Goal: Find specific page/section

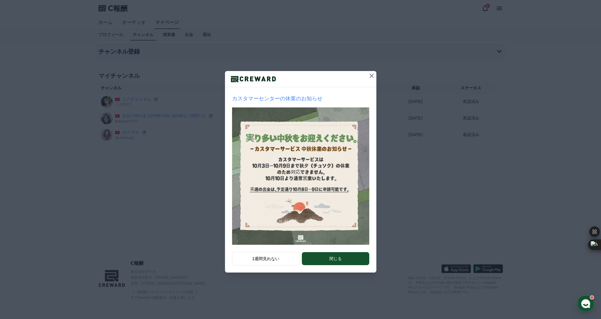
click at [372, 74] on icon at bounding box center [371, 76] width 4 height 4
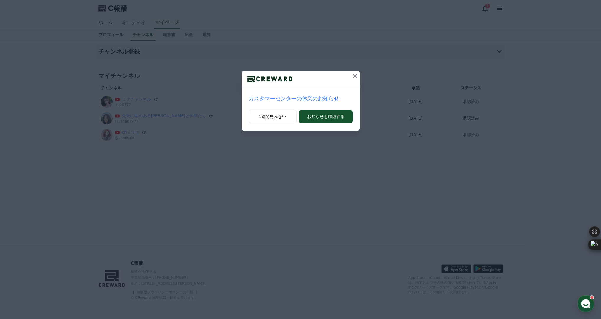
click at [353, 77] on icon at bounding box center [354, 75] width 7 height 7
click at [356, 75] on icon at bounding box center [354, 75] width 7 height 7
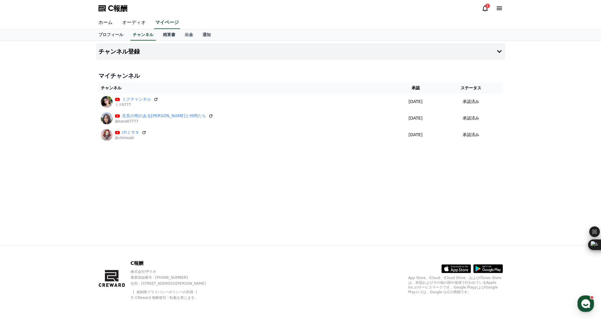
click at [123, 20] on font "オーディオ" at bounding box center [134, 23] width 24 height 6
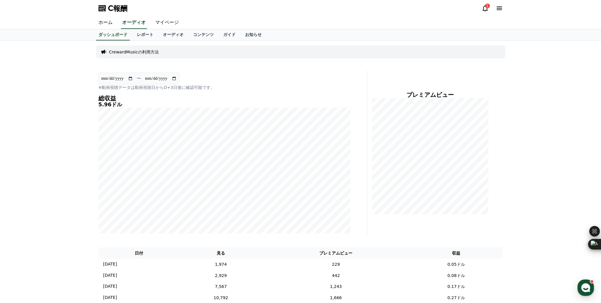
click at [487, 10] on icon at bounding box center [484, 8] width 7 height 7
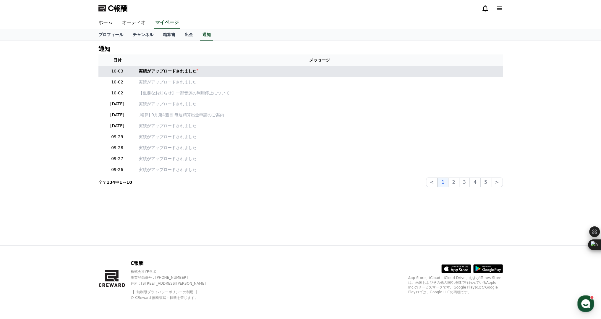
click at [158, 74] on div "実績がアップロードされました" at bounding box center [168, 71] width 58 height 6
